Goal: Task Accomplishment & Management: Manage account settings

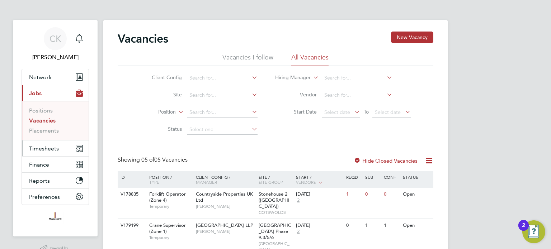
click at [42, 146] on span "Timesheets" at bounding box center [44, 148] width 30 height 7
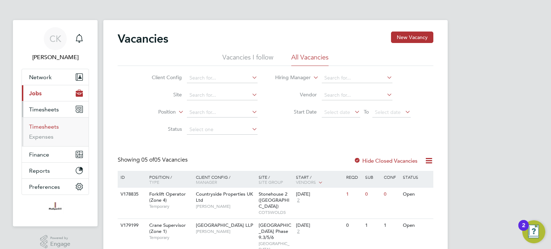
click at [46, 125] on link "Timesheets" at bounding box center [44, 126] width 30 height 7
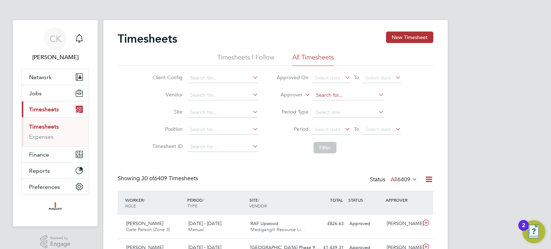
click at [344, 93] on input at bounding box center [349, 95] width 71 height 10
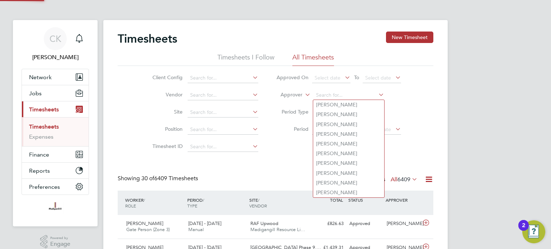
click at [428, 96] on div "Client Config Vendor Site Position Timesheet ID Approved On Select date To Sele…" at bounding box center [276, 111] width 316 height 91
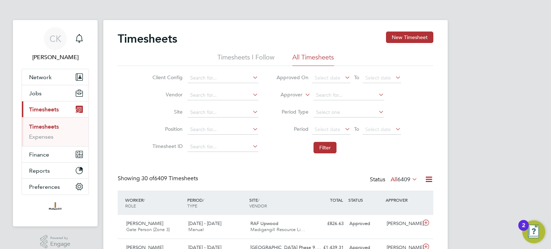
click at [341, 128] on span "Select date" at bounding box center [331, 130] width 38 height 10
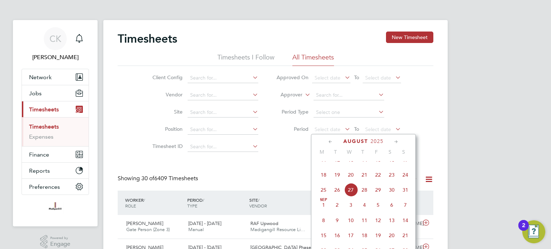
click at [320, 182] on span "18" at bounding box center [324, 175] width 14 height 14
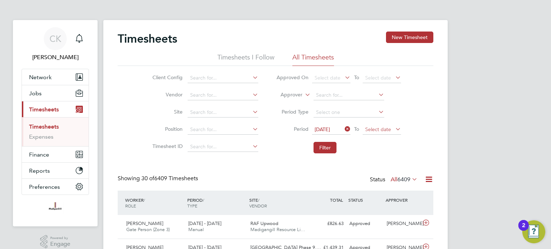
click at [381, 125] on span "Select date" at bounding box center [382, 130] width 38 height 10
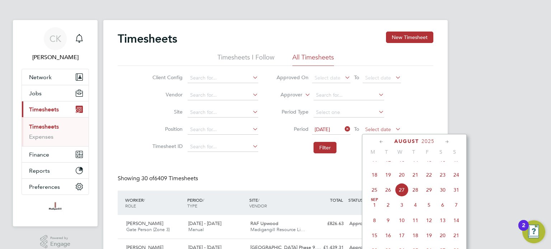
click at [375, 128] on span "Select date" at bounding box center [378, 129] width 26 height 6
click at [454, 182] on span "24" at bounding box center [457, 175] width 14 height 14
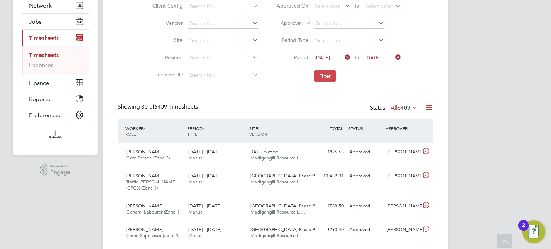
click at [318, 71] on button "Filter" at bounding box center [325, 75] width 23 height 11
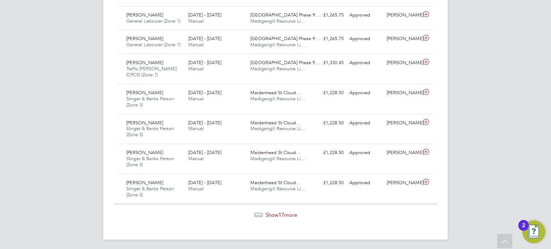
click at [287, 212] on span "Show 17 more" at bounding box center [282, 215] width 32 height 7
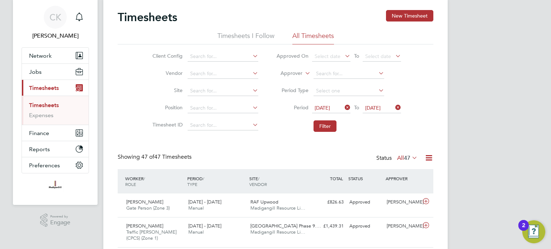
click at [400, 156] on label "All 47" at bounding box center [407, 158] width 20 height 7
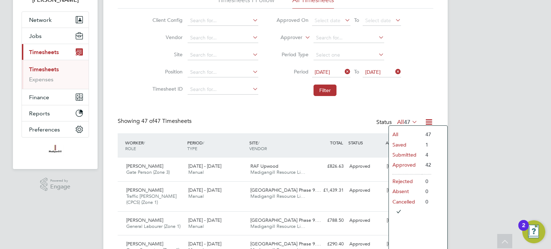
click at [410, 152] on li "Submitted" at bounding box center [405, 155] width 33 height 10
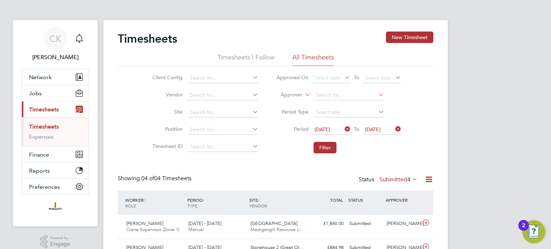
click at [405, 179] on label "Submitted 4" at bounding box center [399, 179] width 38 height 7
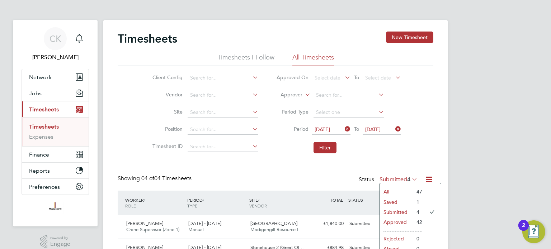
click at [399, 203] on li "Saved" at bounding box center [396, 202] width 33 height 10
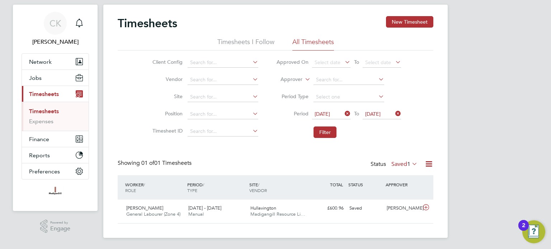
click at [409, 163] on span "1" at bounding box center [408, 164] width 3 height 7
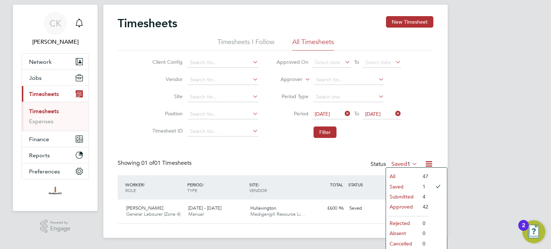
click at [404, 175] on li "All" at bounding box center [402, 177] width 33 height 10
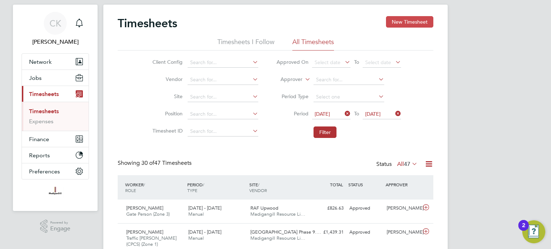
click at [415, 20] on button "New Timesheet" at bounding box center [409, 21] width 47 height 11
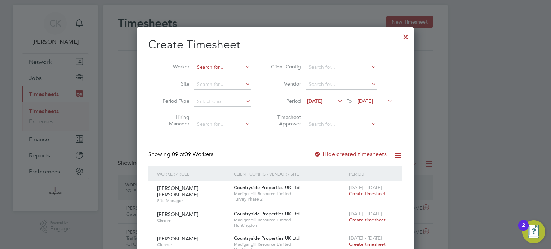
click at [214, 68] on input at bounding box center [222, 67] width 56 height 10
type input "ste4p"
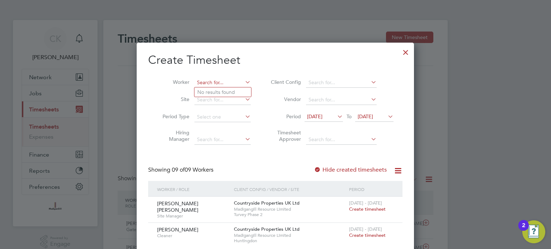
click at [219, 81] on input at bounding box center [222, 83] width 56 height 10
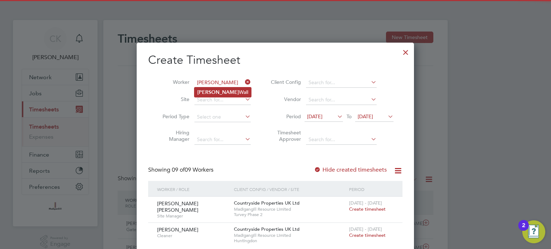
click at [235, 90] on li "[PERSON_NAME]" at bounding box center [222, 93] width 57 height 10
type input "[PERSON_NAME]"
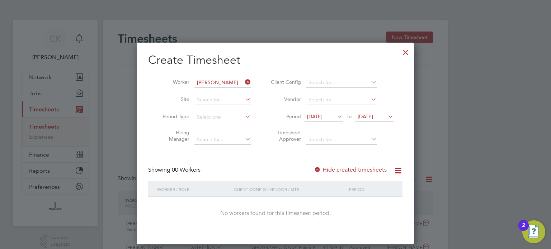
click at [244, 83] on icon at bounding box center [244, 82] width 0 height 10
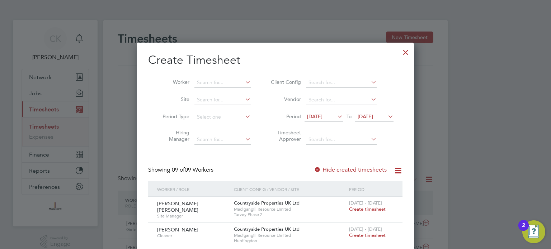
click at [255, 94] on li "Site" at bounding box center [204, 99] width 112 height 17
click at [237, 78] on input at bounding box center [222, 83] width 56 height 10
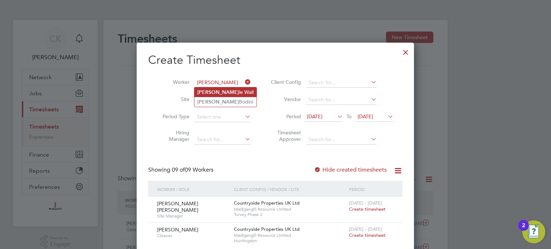
click at [232, 90] on li "[PERSON_NAME]" at bounding box center [225, 93] width 62 height 10
type input "[PERSON_NAME]"
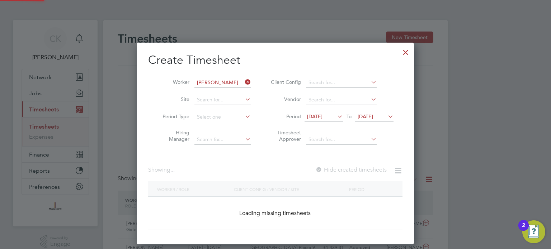
scroll to position [202, 278]
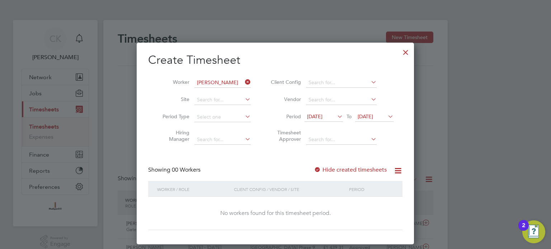
click at [244, 81] on icon at bounding box center [244, 82] width 0 height 10
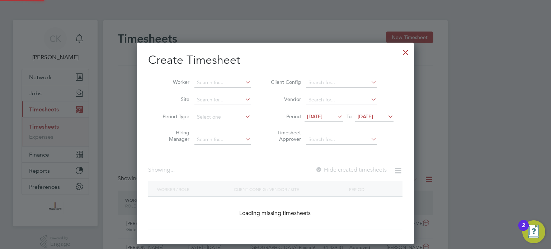
scroll to position [538, 278]
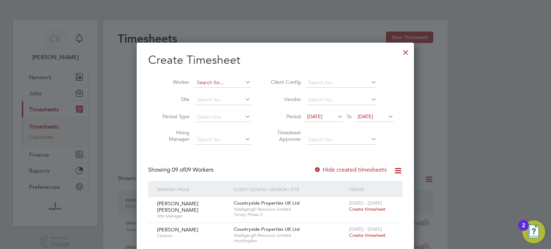
drag, startPoint x: 219, startPoint y: 69, endPoint x: 227, endPoint y: 87, distance: 20.4
drag, startPoint x: 227, startPoint y: 87, endPoint x: 337, endPoint y: 52, distance: 116.0
click at [386, 118] on icon at bounding box center [386, 117] width 0 height 10
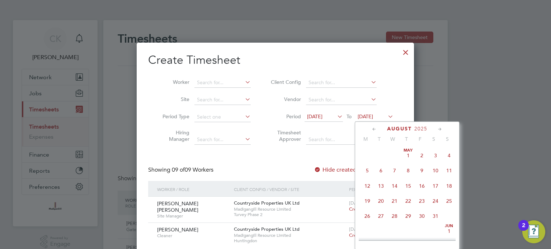
scroll to position [266, 0]
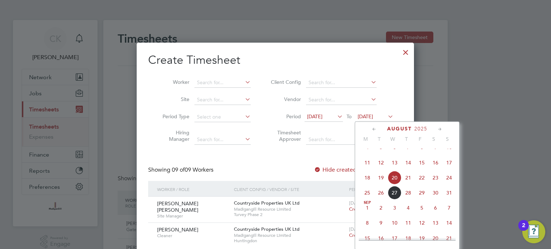
click at [447, 184] on span "24" at bounding box center [449, 178] width 14 height 14
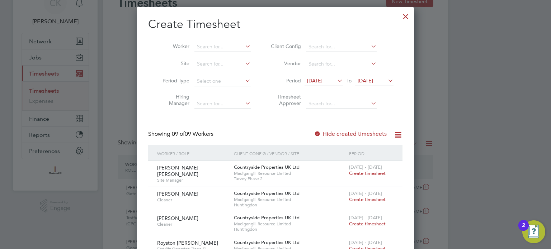
scroll to position [0, 0]
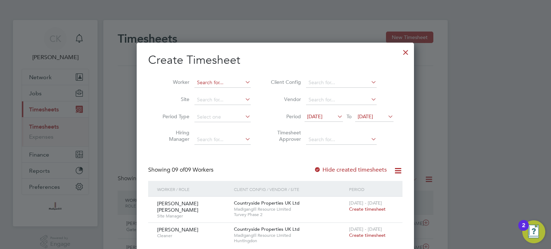
click at [239, 80] on input at bounding box center [222, 83] width 56 height 10
click at [243, 90] on li "[PERSON_NAME]" at bounding box center [224, 93] width 60 height 10
type input "[PERSON_NAME]"
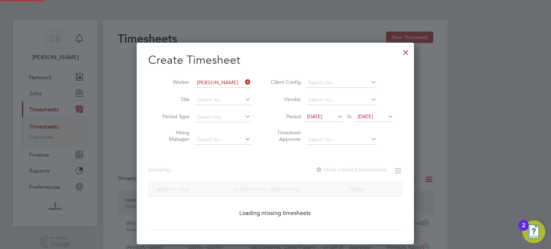
scroll to position [4, 4]
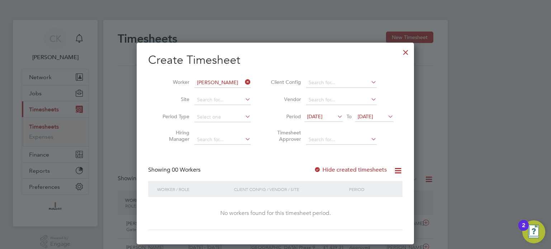
click at [259, 165] on div "Create Timesheet Worker [PERSON_NAME] Site Period Type Hiring Manager Client Co…" at bounding box center [275, 142] width 254 height 178
click at [323, 117] on span "[DATE]" at bounding box center [314, 116] width 15 height 6
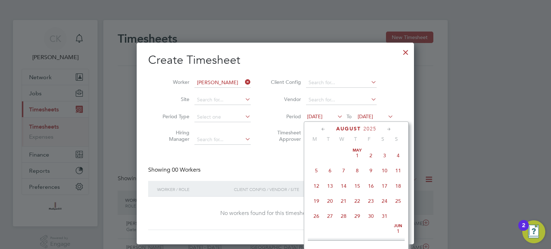
scroll to position [250, 0]
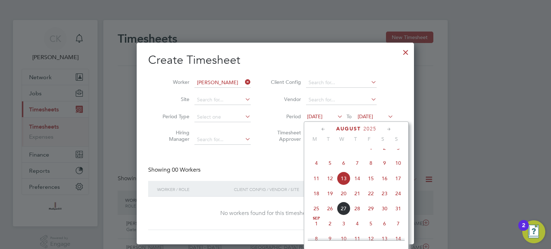
click at [320, 201] on span "18" at bounding box center [317, 194] width 14 height 14
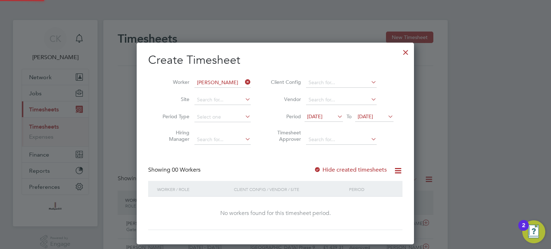
scroll to position [4, 4]
drag, startPoint x: 274, startPoint y: 155, endPoint x: 299, endPoint y: 159, distance: 24.7
click at [274, 155] on div "Create Timesheet Worker [PERSON_NAME] Site Period Type Hiring Manager Client Co…" at bounding box center [275, 142] width 254 height 178
click at [400, 170] on icon at bounding box center [398, 170] width 9 height 9
click at [258, 154] on div "Create Timesheet Worker [PERSON_NAME] Site Period Type Hiring Manager Client Co…" at bounding box center [275, 142] width 254 height 178
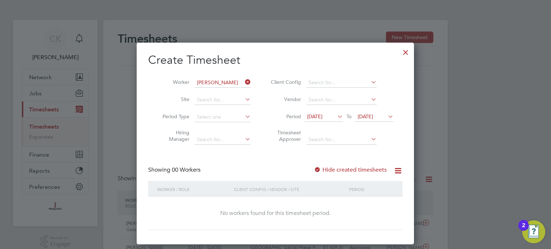
click at [470, 81] on div at bounding box center [275, 124] width 551 height 249
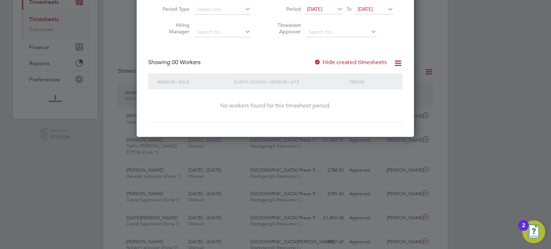
drag, startPoint x: 300, startPoint y: 128, endPoint x: 298, endPoint y: 112, distance: 16.2
click at [299, 122] on div "Create Timesheet Worker [PERSON_NAME] Site Period Type Hiring Manager Client Co…" at bounding box center [275, 36] width 277 height 202
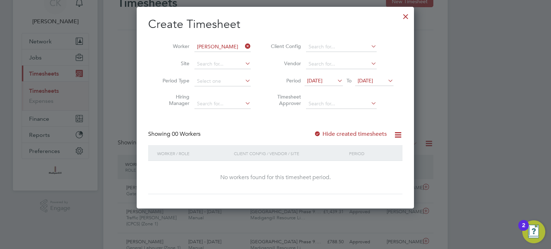
click at [276, 120] on div "Create Timesheet Worker [PERSON_NAME] Site Period Type Hiring Manager Client Co…" at bounding box center [275, 106] width 254 height 178
click at [407, 19] on div at bounding box center [405, 14] width 13 height 13
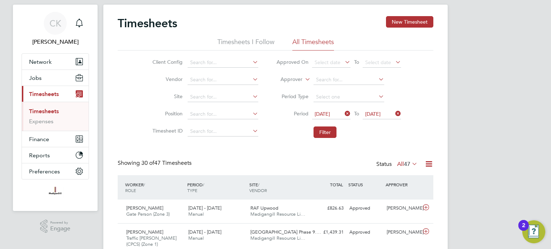
scroll to position [3, 4]
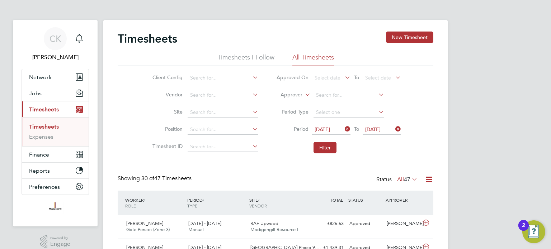
click at [417, 37] on button "New Timesheet" at bounding box center [409, 37] width 47 height 11
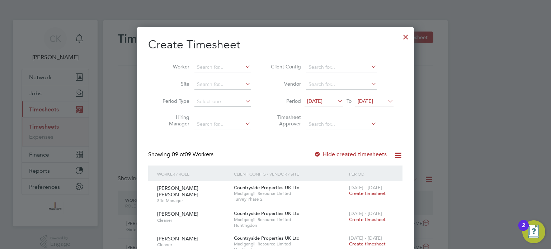
click at [407, 32] on div at bounding box center [405, 35] width 13 height 13
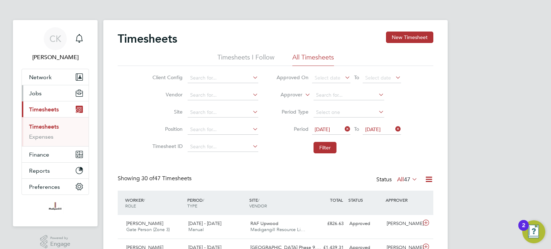
click at [34, 95] on span "Jobs" at bounding box center [35, 93] width 13 height 7
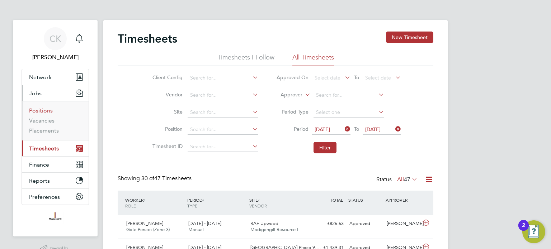
click at [46, 111] on link "Positions" at bounding box center [41, 110] width 24 height 7
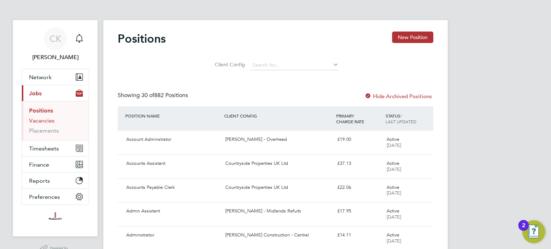
click at [36, 123] on link "Vacancies" at bounding box center [41, 120] width 25 height 7
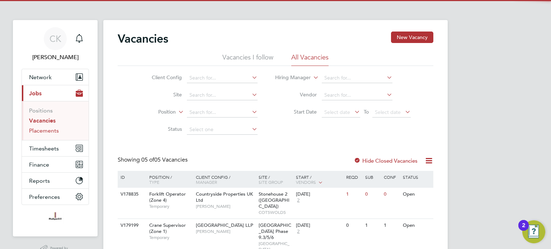
click at [38, 133] on link "Placements" at bounding box center [44, 130] width 30 height 7
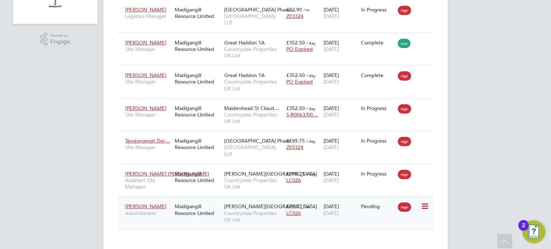
click at [354, 200] on div "[DATE] [DATE]" at bounding box center [340, 210] width 37 height 20
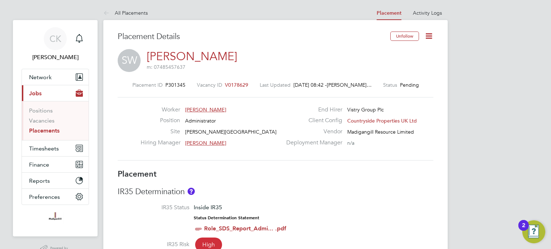
click at [424, 38] on icon at bounding box center [428, 36] width 9 height 9
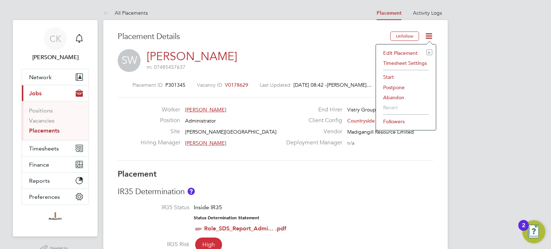
click at [410, 62] on li "Timesheet Settings" at bounding box center [406, 63] width 53 height 10
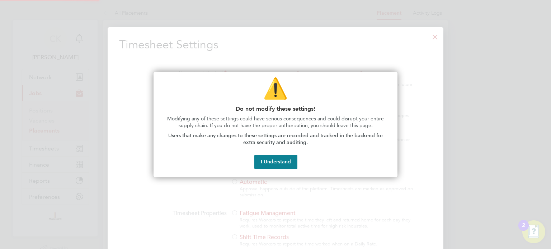
scroll to position [4, 4]
click at [280, 161] on button "I Understand" at bounding box center [275, 162] width 43 height 14
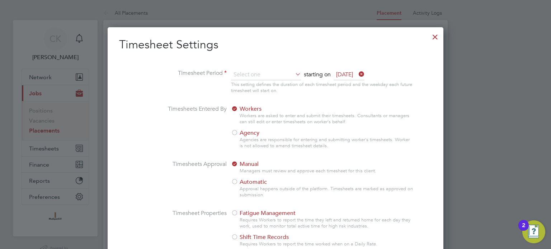
click at [433, 36] on div at bounding box center [435, 35] width 13 height 13
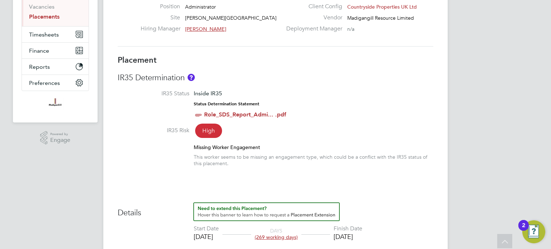
drag, startPoint x: 488, startPoint y: 163, endPoint x: 505, endPoint y: 125, distance: 42.1
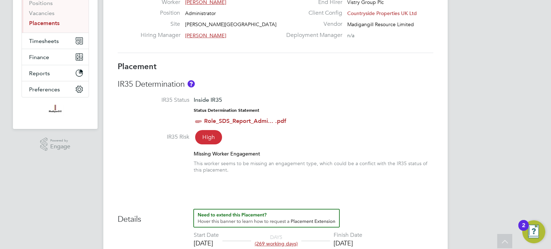
scroll to position [0, 0]
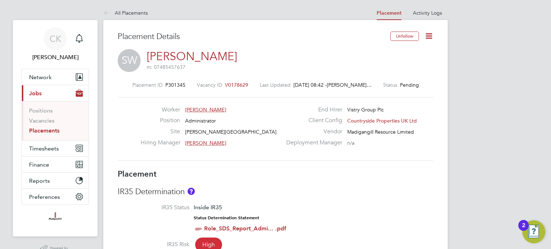
click at [413, 87] on span "Pending" at bounding box center [409, 85] width 19 height 6
click at [428, 32] on icon at bounding box center [428, 36] width 9 height 9
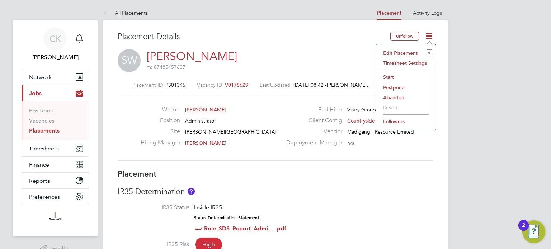
click at [389, 74] on li "Start" at bounding box center [406, 77] width 53 height 10
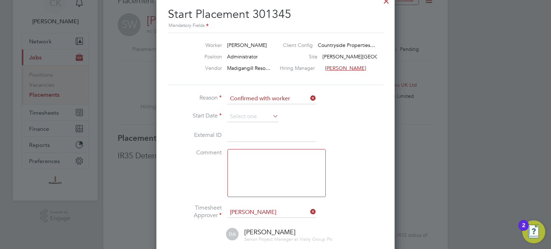
click at [246, 110] on li "Reason Confirmed with worker" at bounding box center [275, 103] width 215 height 18
click at [251, 113] on input at bounding box center [252, 117] width 51 height 11
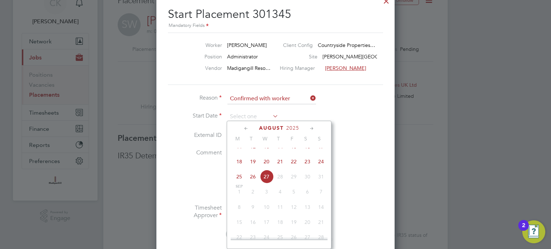
click at [275, 166] on span "21" at bounding box center [280, 162] width 14 height 14
type input "[DATE]"
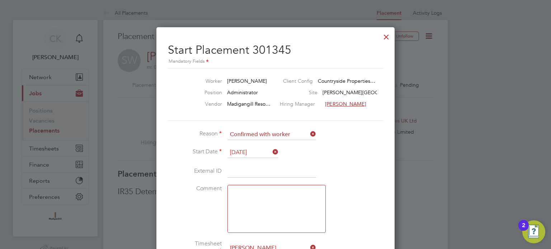
click at [277, 169] on input at bounding box center [271, 171] width 89 height 13
click at [311, 173] on input at bounding box center [271, 171] width 89 height 13
click at [247, 168] on input at bounding box center [271, 171] width 89 height 13
click at [294, 172] on input at bounding box center [271, 171] width 89 height 13
paste input "120680"
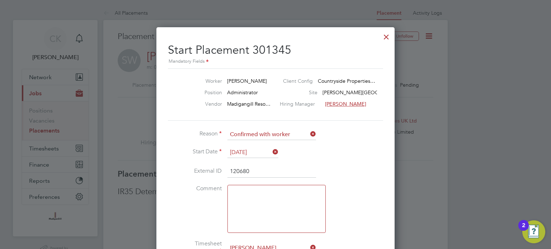
type input "120680"
click at [351, 181] on li "External ID 120680" at bounding box center [275, 175] width 215 height 20
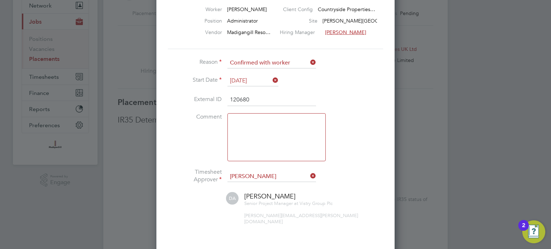
scroll to position [108, 0]
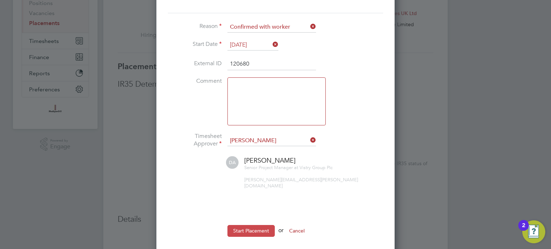
click at [263, 225] on button "Start Placement" at bounding box center [250, 230] width 47 height 11
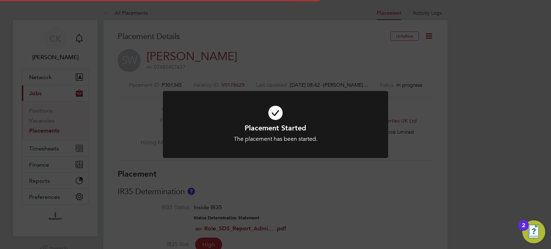
scroll to position [21, 50]
click at [334, 179] on div "Placement Started The placement has been started. Cancel Okay" at bounding box center [275, 124] width 551 height 249
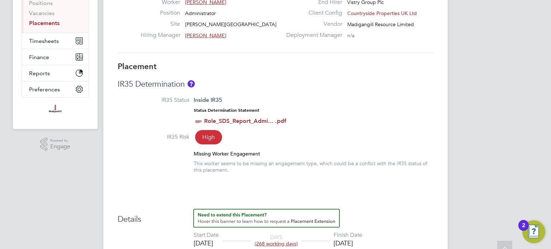
scroll to position [0, 0]
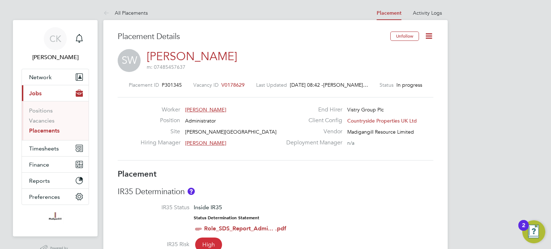
click at [429, 35] on icon at bounding box center [428, 36] width 9 height 9
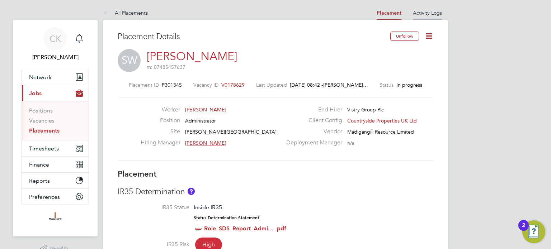
click at [431, 11] on link "Activity Logs" at bounding box center [427, 13] width 29 height 6
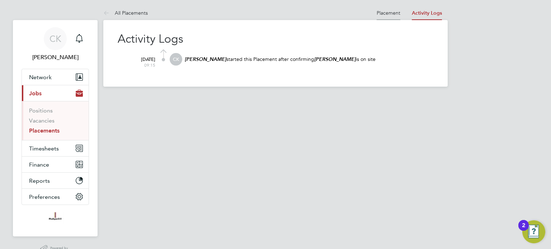
click at [392, 12] on link "Placement" at bounding box center [389, 13] width 24 height 6
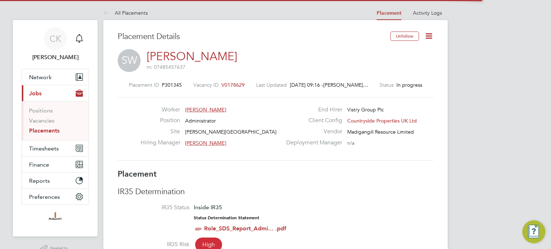
scroll to position [11, 142]
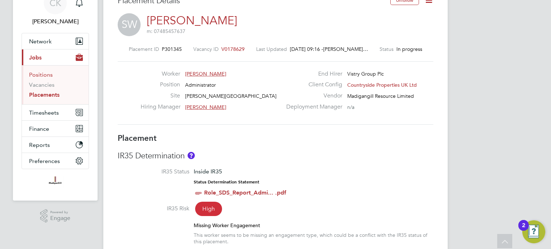
click at [46, 75] on link "Positions" at bounding box center [41, 74] width 24 height 7
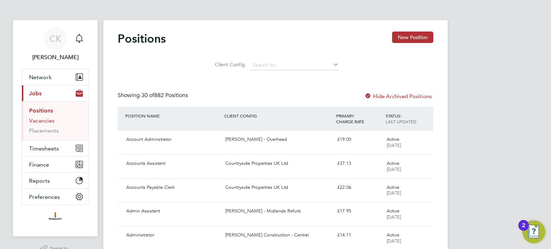
click at [46, 118] on link "Vacancies" at bounding box center [41, 120] width 25 height 7
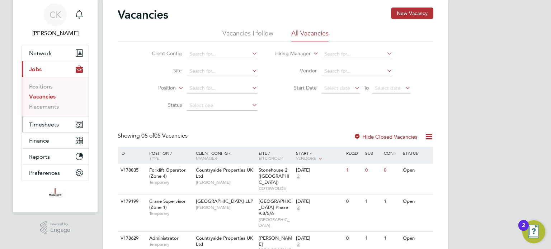
click at [54, 123] on span "Timesheets" at bounding box center [44, 124] width 30 height 7
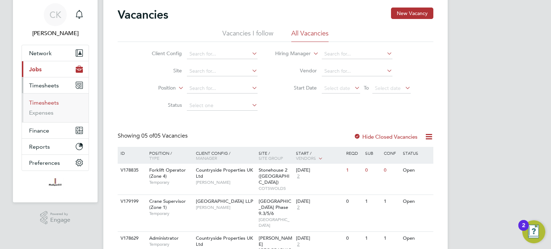
click at [39, 104] on link "Timesheets" at bounding box center [44, 102] width 30 height 7
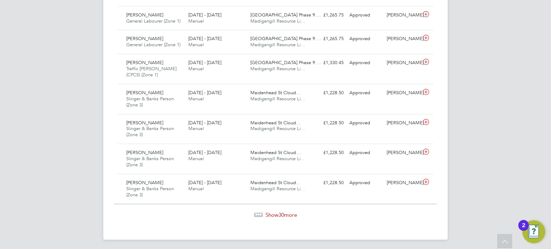
click at [280, 212] on span "30" at bounding box center [281, 215] width 6 height 7
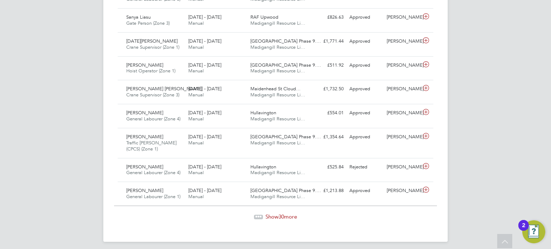
click at [280, 213] on span "30" at bounding box center [281, 216] width 6 height 7
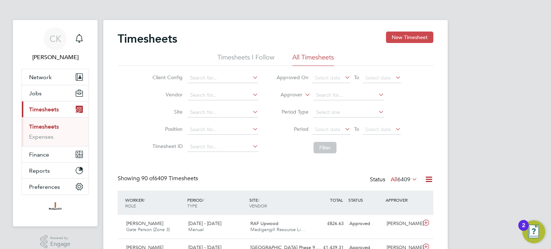
click at [414, 34] on button "New Timesheet" at bounding box center [409, 37] width 47 height 11
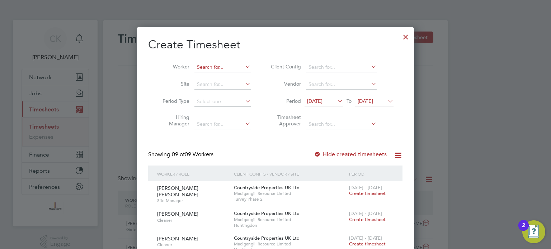
click at [212, 70] on input at bounding box center [222, 67] width 56 height 10
click at [219, 79] on b "[PERSON_NAME]" at bounding box center [218, 77] width 42 height 6
type input "[PERSON_NAME]"
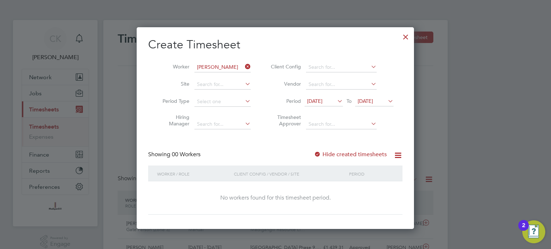
click at [314, 95] on li "Period 13 Aug 2025 To 20 Aug 2025" at bounding box center [331, 101] width 143 height 17
click at [323, 99] on span "[DATE]" at bounding box center [314, 101] width 15 height 6
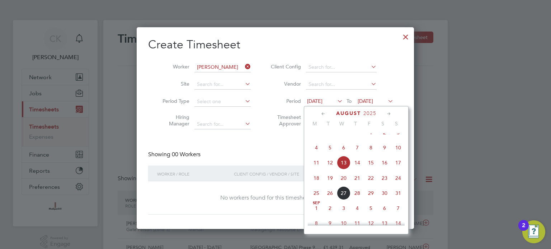
click at [314, 185] on span "18" at bounding box center [317, 179] width 14 height 14
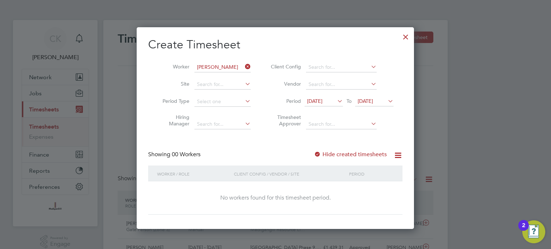
click at [373, 99] on span "[DATE]" at bounding box center [365, 101] width 15 height 6
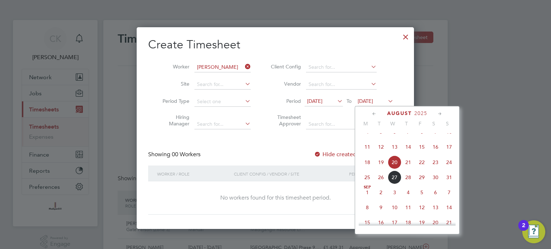
click at [451, 169] on span "24" at bounding box center [449, 163] width 14 height 14
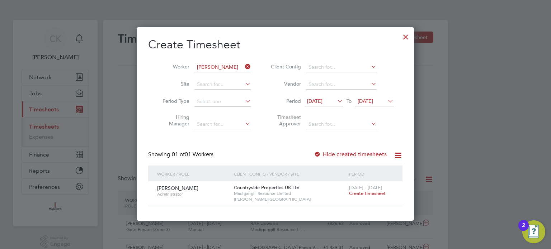
click at [370, 193] on span "Create timesheet" at bounding box center [367, 194] width 37 height 6
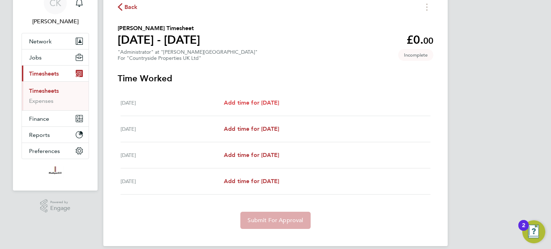
click at [279, 101] on span "Add time for Thu 21 Aug" at bounding box center [251, 102] width 55 height 7
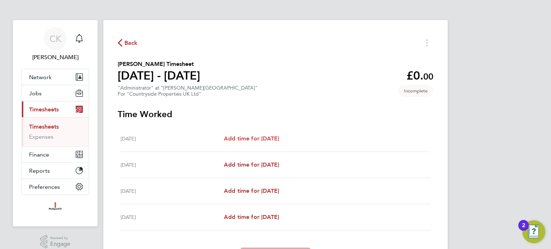
select select "30"
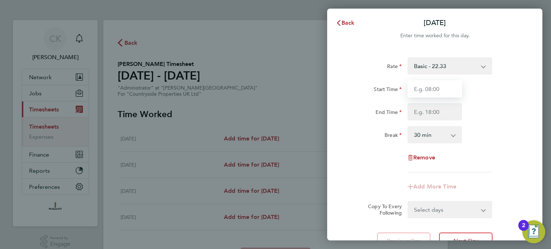
click at [456, 88] on input "Start Time" at bounding box center [435, 88] width 55 height 17
type input "07:00"
click at [491, 89] on div "Start Time 07:00" at bounding box center [434, 88] width 181 height 17
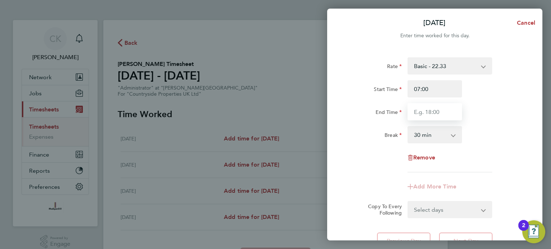
click at [444, 117] on input "End Time" at bounding box center [435, 111] width 55 height 17
click at [491, 144] on div "Rate Basic - 22.33 Start Time 07:00 End Time 16:00 Break 0 min 15 min 30 min 45…" at bounding box center [434, 114] width 175 height 115
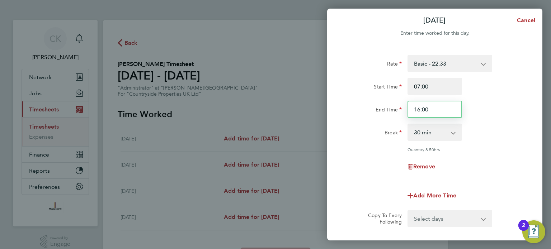
click at [454, 108] on input "16:00" at bounding box center [435, 109] width 55 height 17
type input "16:30"
click at [479, 133] on div "Break 0 min 15 min 30 min 45 min 60 min 75 min 90 min" at bounding box center [434, 132] width 181 height 17
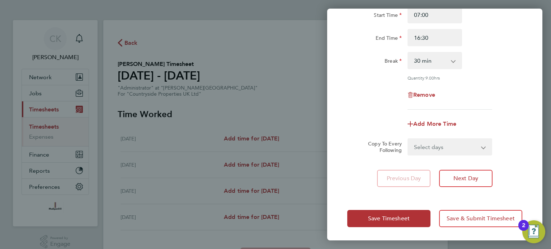
click at [484, 147] on app-icon-cross-button at bounding box center [488, 147] width 9 height 16
click at [481, 143] on select "Select days Day Weekend (Sat-Sun) Friday Saturday Sunday" at bounding box center [445, 147] width 75 height 16
select select "FRI"
click at [408, 139] on select "Select days Day Weekend (Sat-Sun) Friday Saturday Sunday" at bounding box center [445, 147] width 75 height 16
select select "2025-08-24"
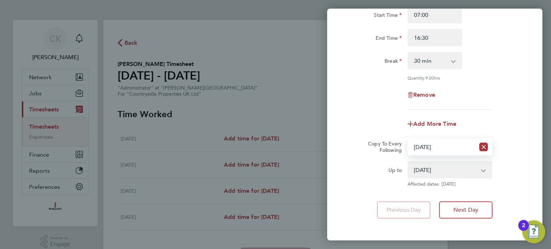
drag, startPoint x: 511, startPoint y: 150, endPoint x: 506, endPoint y: 154, distance: 5.6
click at [511, 150] on div "Copy To Every Following Select days Day Weekend (Sat-Sun) Friday Saturday Sunday" at bounding box center [434, 146] width 181 height 17
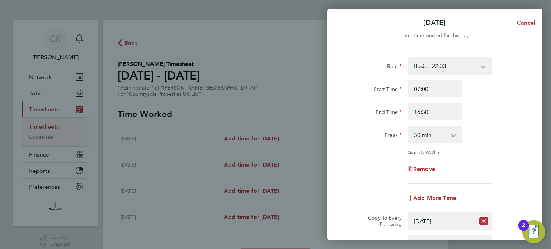
scroll to position [106, 0]
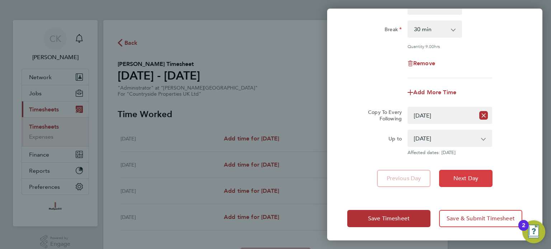
click at [466, 177] on span "Next Day" at bounding box center [466, 178] width 25 height 7
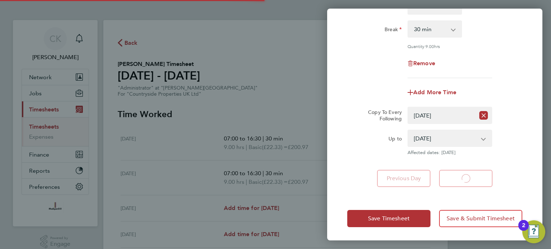
select select "30"
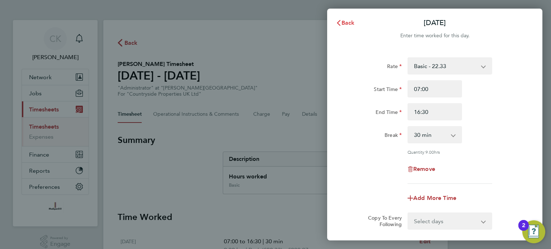
click at [341, 25] on icon "button" at bounding box center [339, 23] width 6 height 6
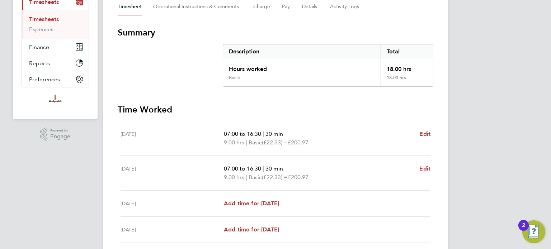
scroll to position [164, 0]
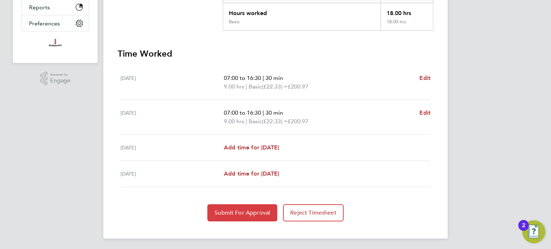
click at [255, 216] on button "Submit For Approval" at bounding box center [242, 213] width 70 height 17
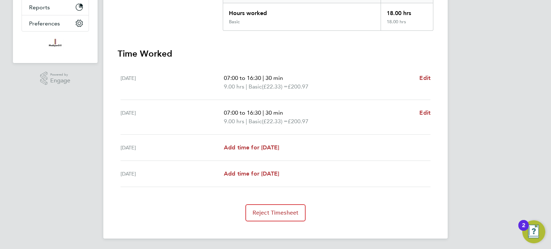
scroll to position [0, 0]
